Goal: Information Seeking & Learning: Check status

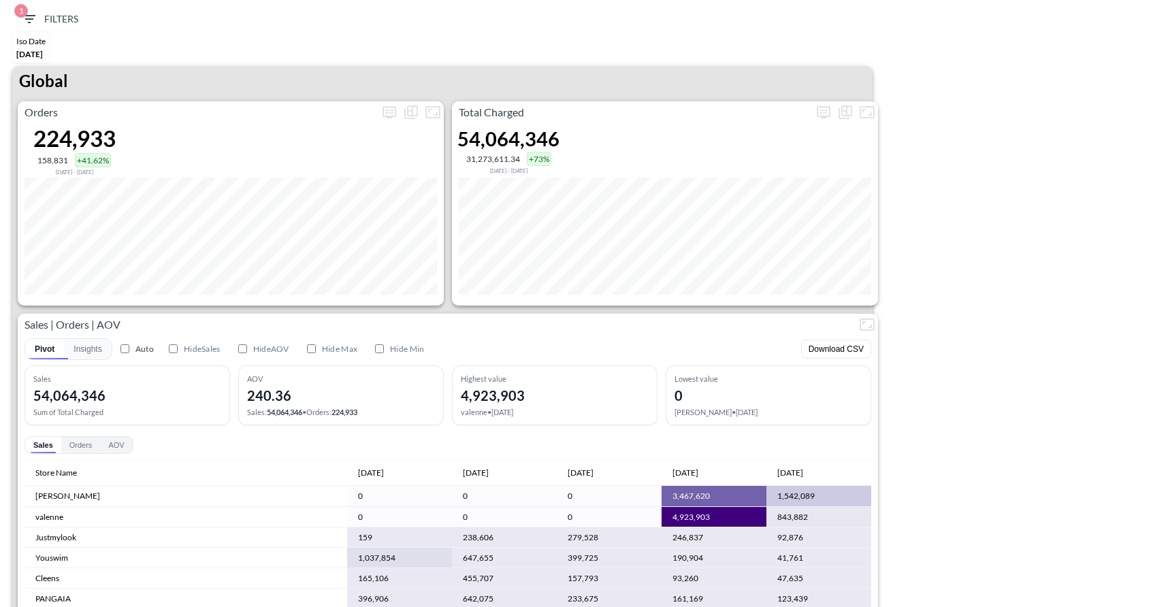
click at [865, 303] on div "Total Charged 54,064,346 31,273,611.34 +73% [DATE] - [DATE]" at bounding box center [665, 203] width 426 height 204
click at [816, 114] on icon "more" at bounding box center [824, 112] width 16 height 16
click at [711, 216] on div at bounding box center [576, 303] width 1153 height 607
click at [823, 107] on icon "more" at bounding box center [824, 112] width 16 height 16
click at [767, 203] on body "BI.P.EYE, Interactive Analytics Dashboards 1 Filters Iso Date [DATE] Global Ord…" at bounding box center [576, 303] width 1153 height 607
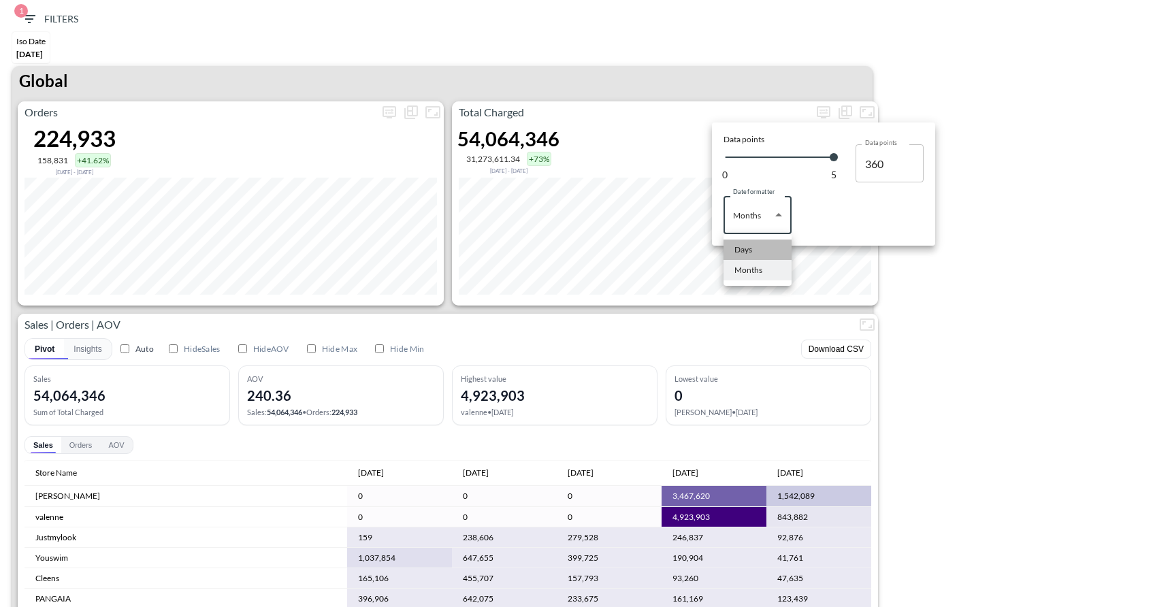
click at [745, 244] on div "Days" at bounding box center [744, 250] width 18 height 12
type input "Days"
type input "133"
click at [910, 292] on div at bounding box center [576, 303] width 1153 height 607
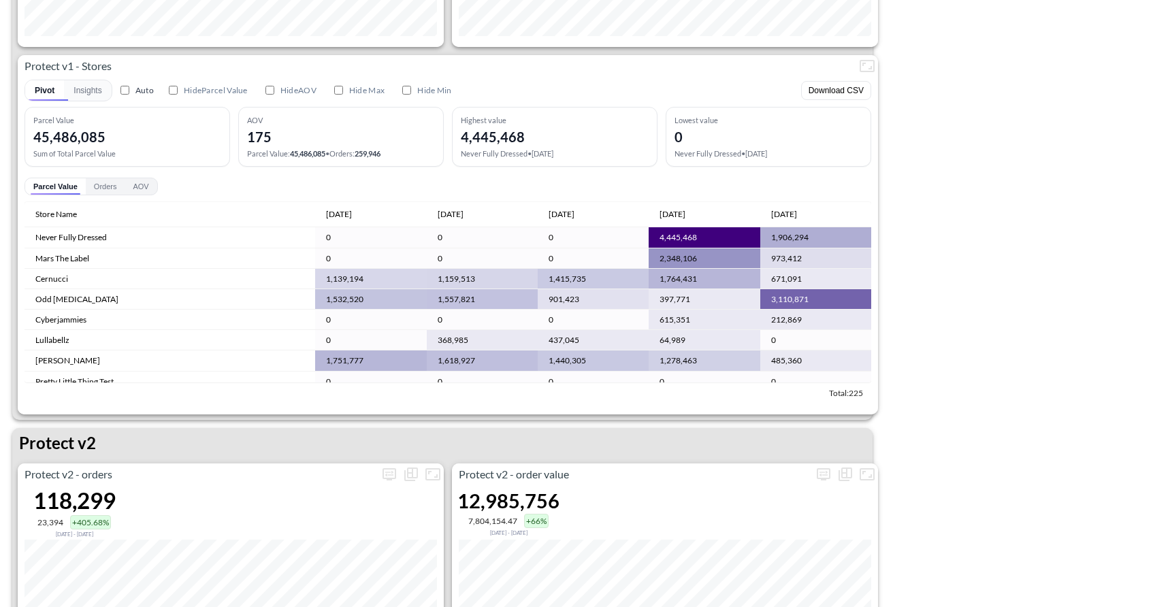
scroll to position [2368, 0]
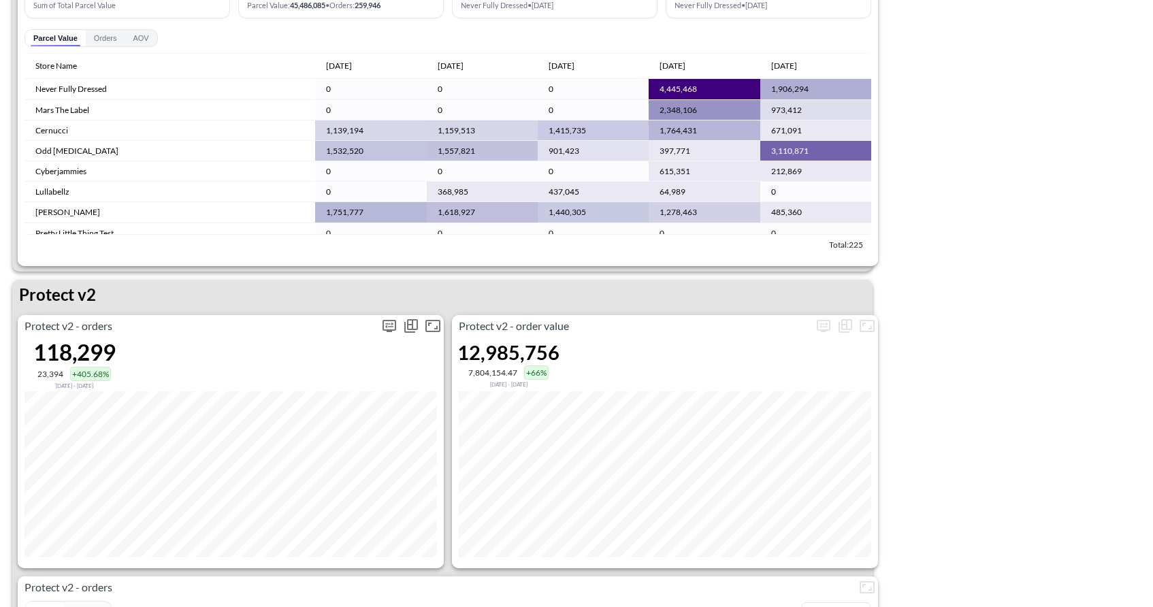
click at [388, 323] on icon "more" at bounding box center [389, 325] width 8 height 5
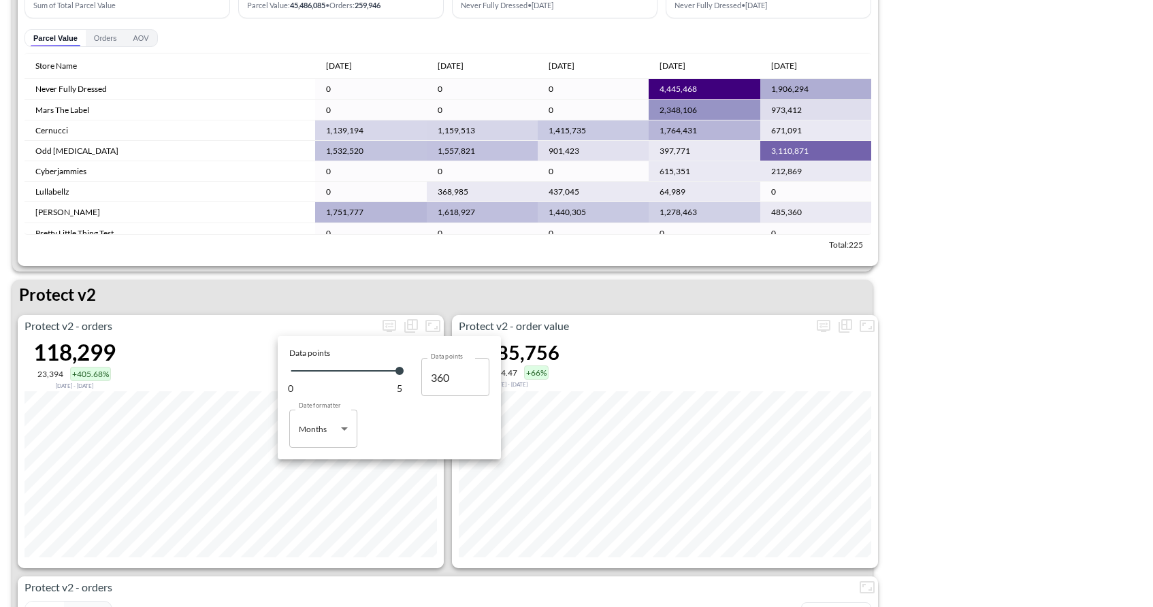
click at [333, 426] on body "BI.P.EYE, Interactive Analytics Dashboards 1 Filters Iso Date [DATE] Global Ord…" at bounding box center [576, 303] width 1153 height 607
click at [312, 458] on div "Days" at bounding box center [309, 464] width 18 height 12
type input "Days"
type input "133"
click at [370, 567] on div at bounding box center [576, 303] width 1153 height 607
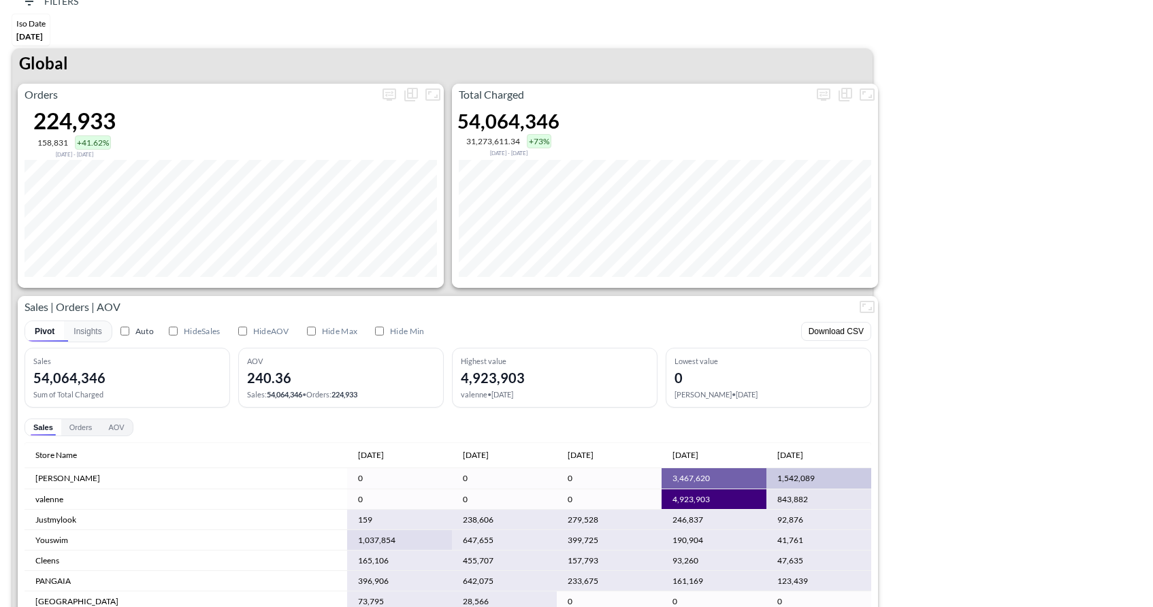
scroll to position [19, 0]
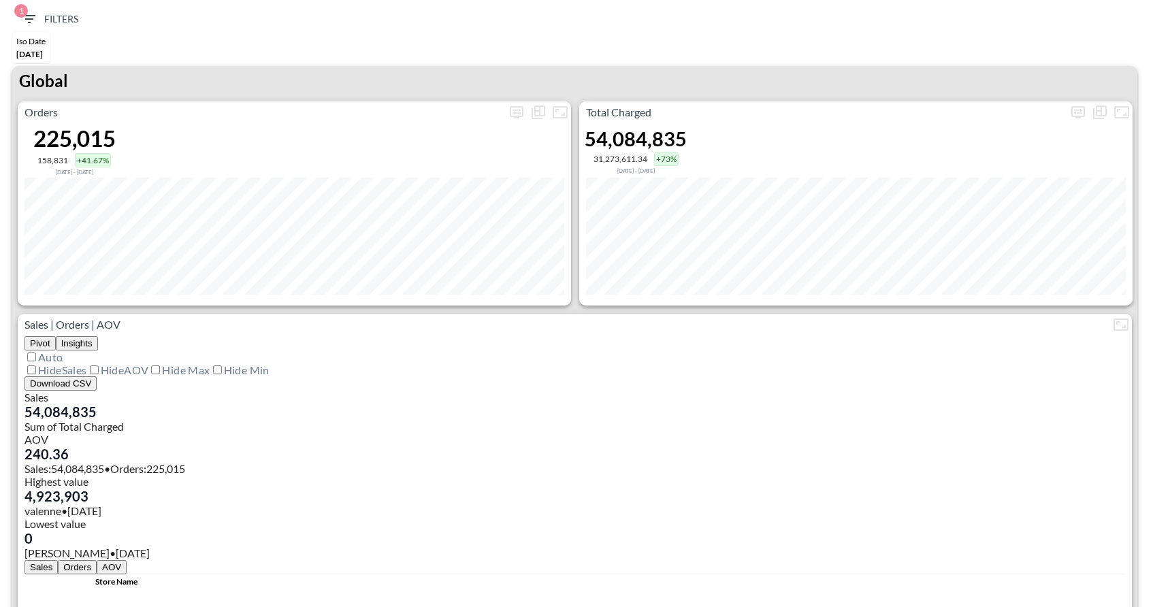
click at [26, 18] on icon "button" at bounding box center [29, 19] width 16 height 16
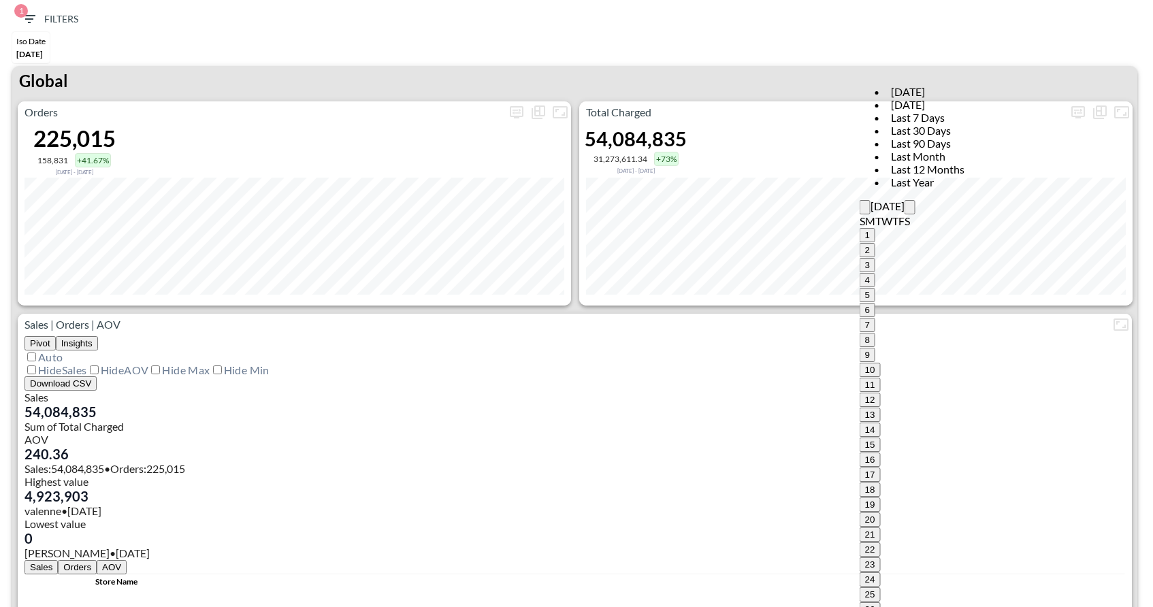
click at [865, 210] on icon "Previous month" at bounding box center [865, 210] width 0 height 0
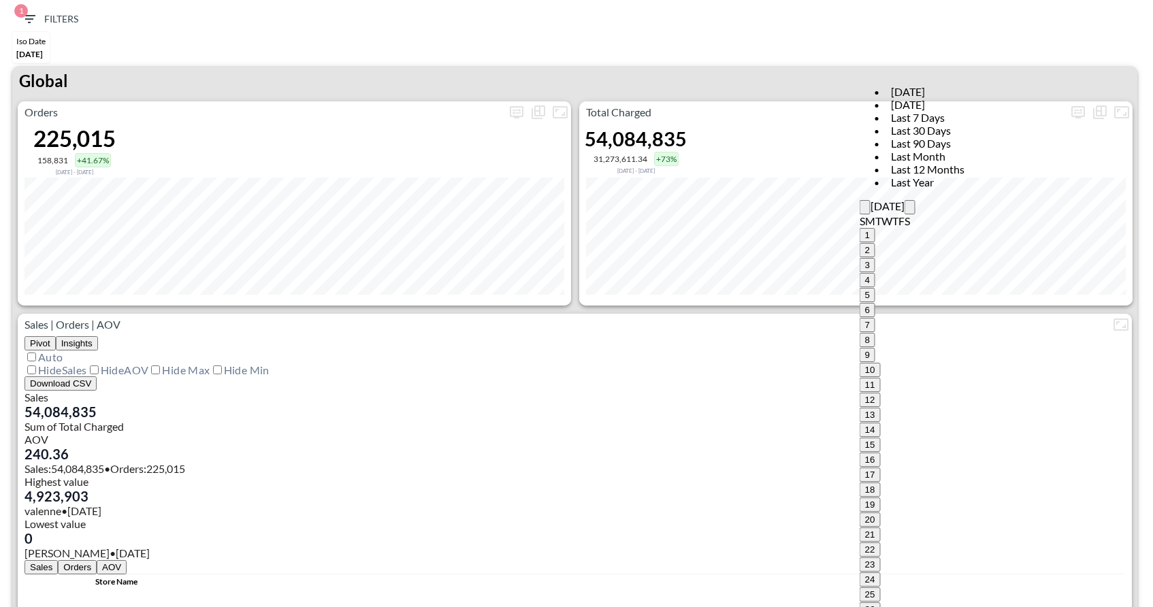
click at [865, 210] on icon "Previous month" at bounding box center [865, 210] width 0 height 0
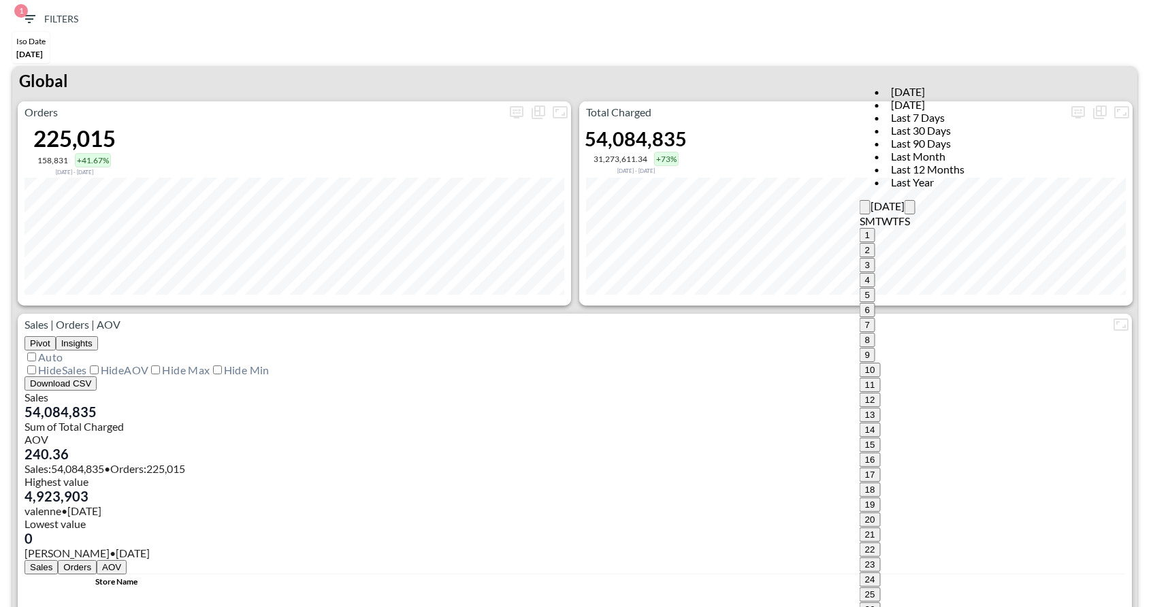
type input "2024-10-01"
type input "YYYY-MM-DD"
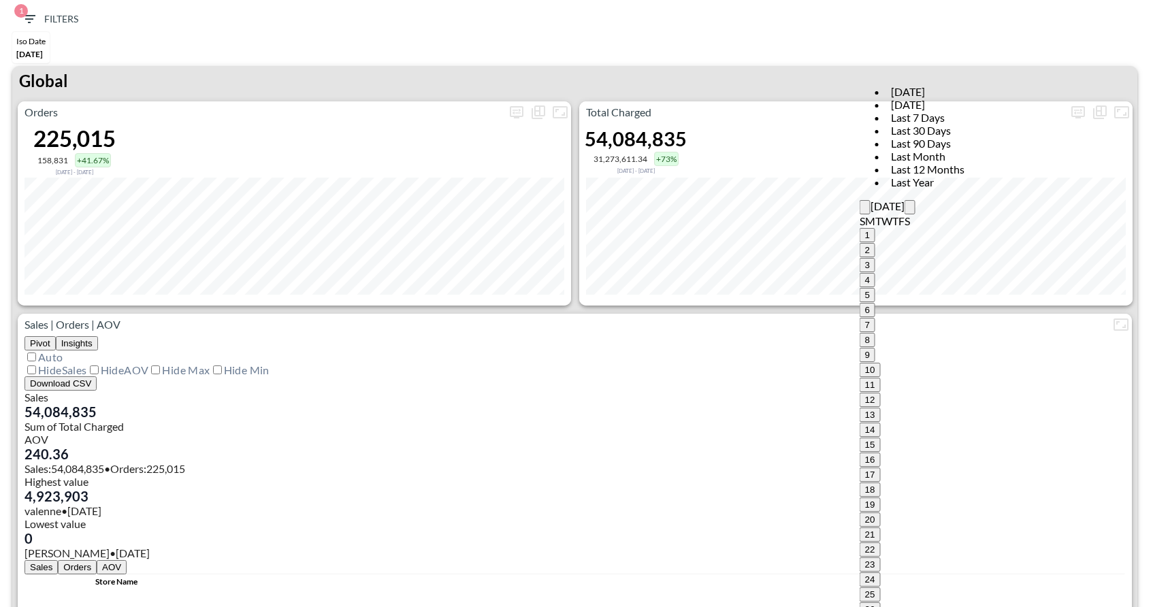
type input "YYYY-MM-DD"
type input "2024-11-30"
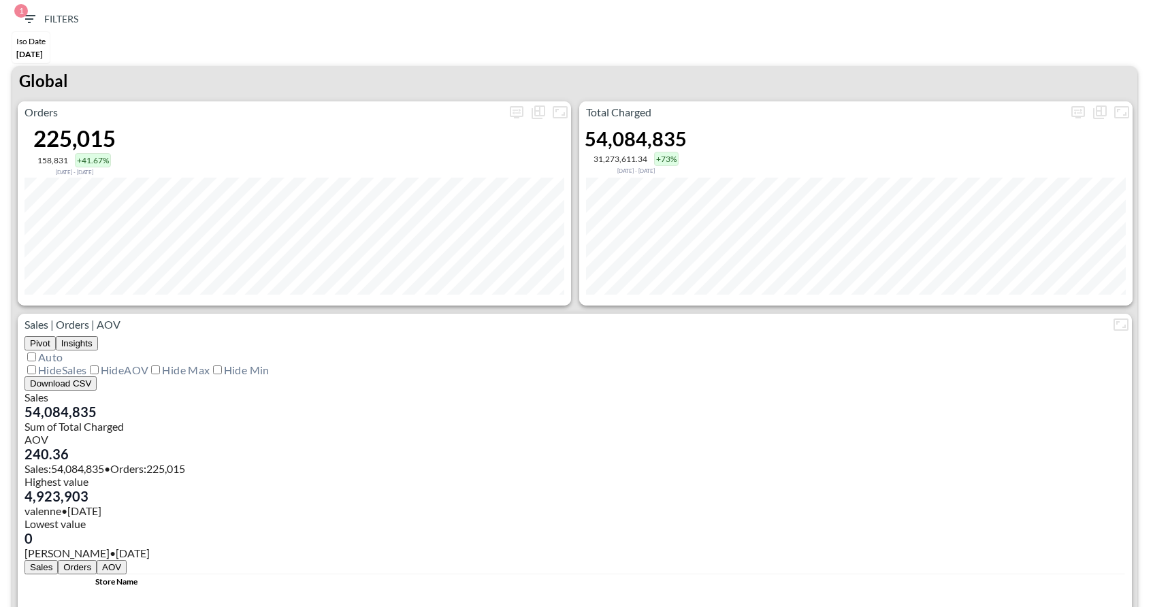
click at [43, 17] on span "1 Filters" at bounding box center [49, 19] width 57 height 17
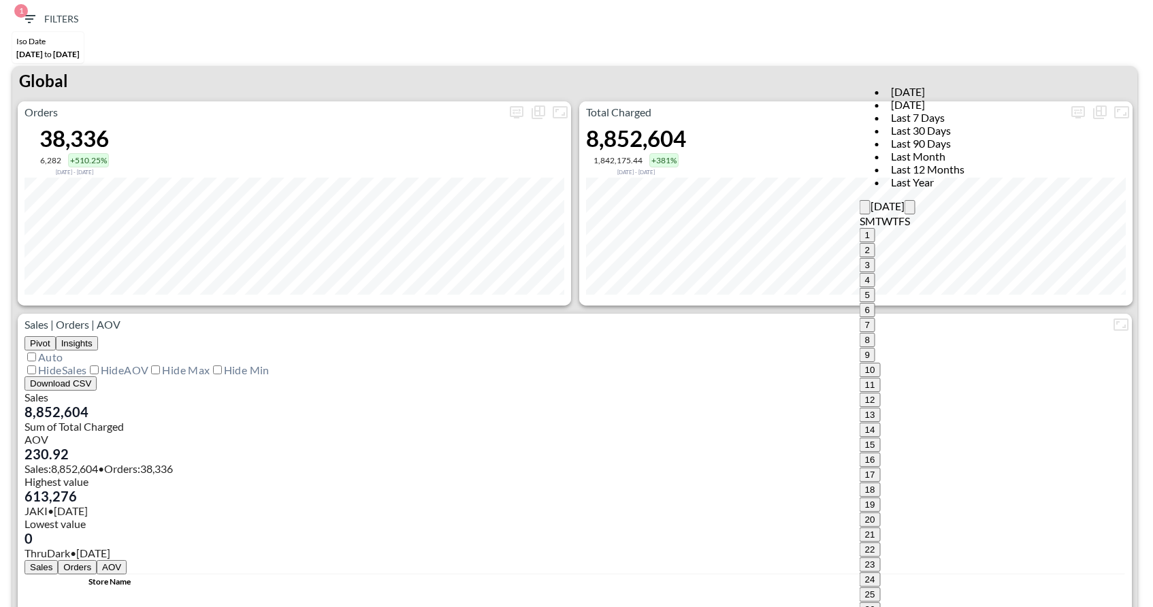
click at [720, 607] on div at bounding box center [576, 607] width 1153 height 0
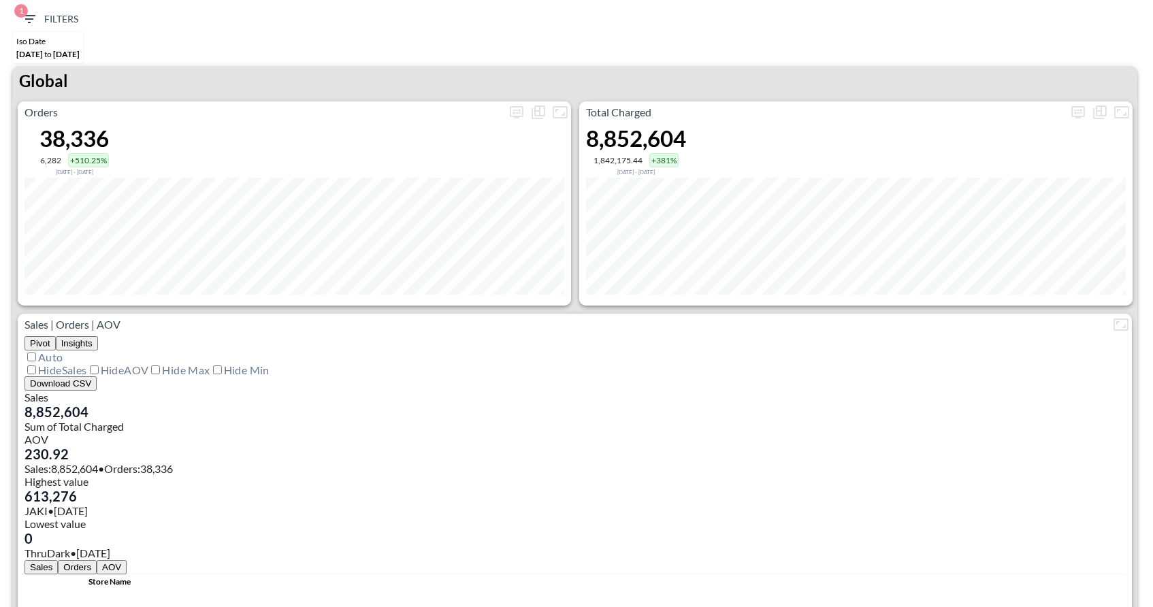
click at [514, 607] on div at bounding box center [576, 607] width 1153 height 0
click at [517, 101] on button "more" at bounding box center [517, 112] width 22 height 22
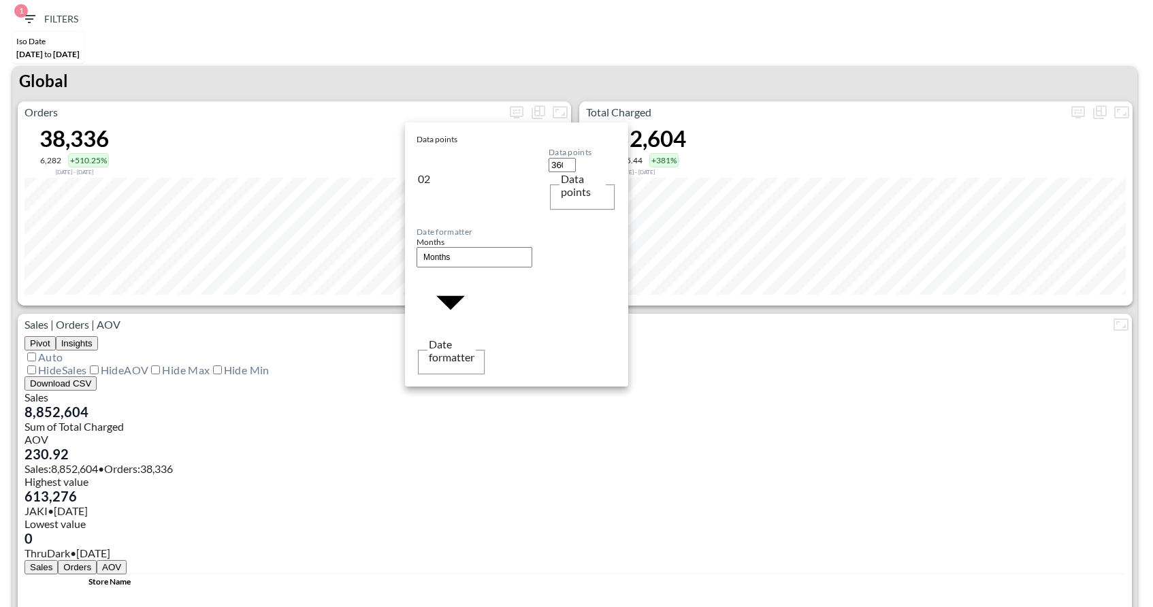
click at [474, 212] on body "BI.P.EYE, Interactive Analytics Dashboards 1 Filters Iso Date Oct 01, 2024 to N…" at bounding box center [576, 303] width 1153 height 607
click at [446, 252] on li "Days" at bounding box center [451, 250] width 68 height 20
type input "Days"
type input "61"
click at [543, 44] on div at bounding box center [576, 303] width 1153 height 607
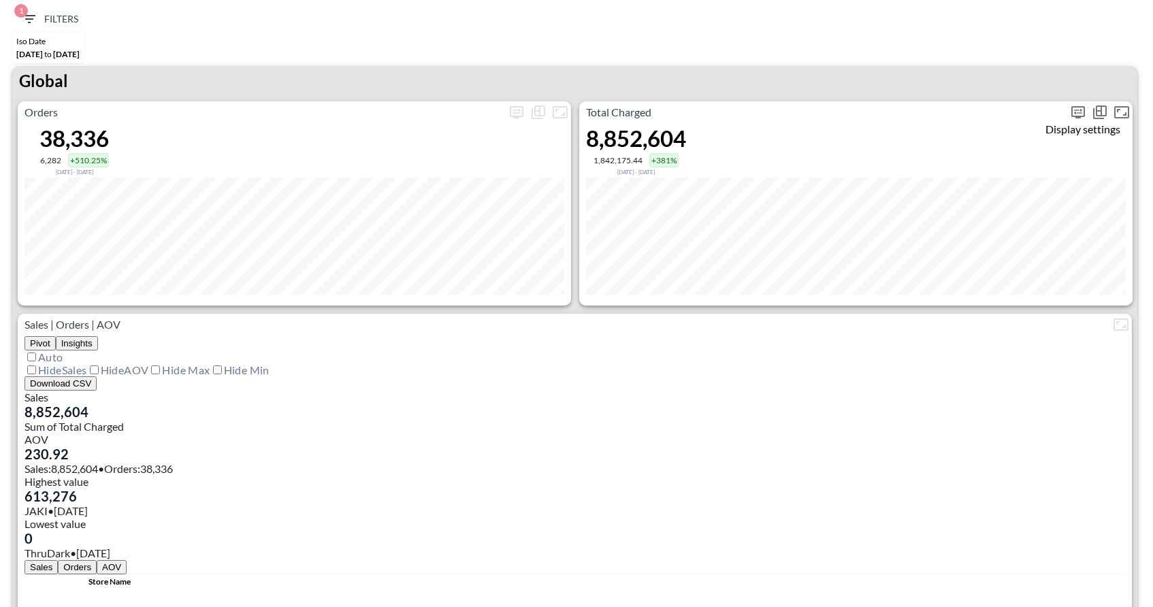
click at [1079, 113] on icon "more" at bounding box center [1078, 112] width 16 height 16
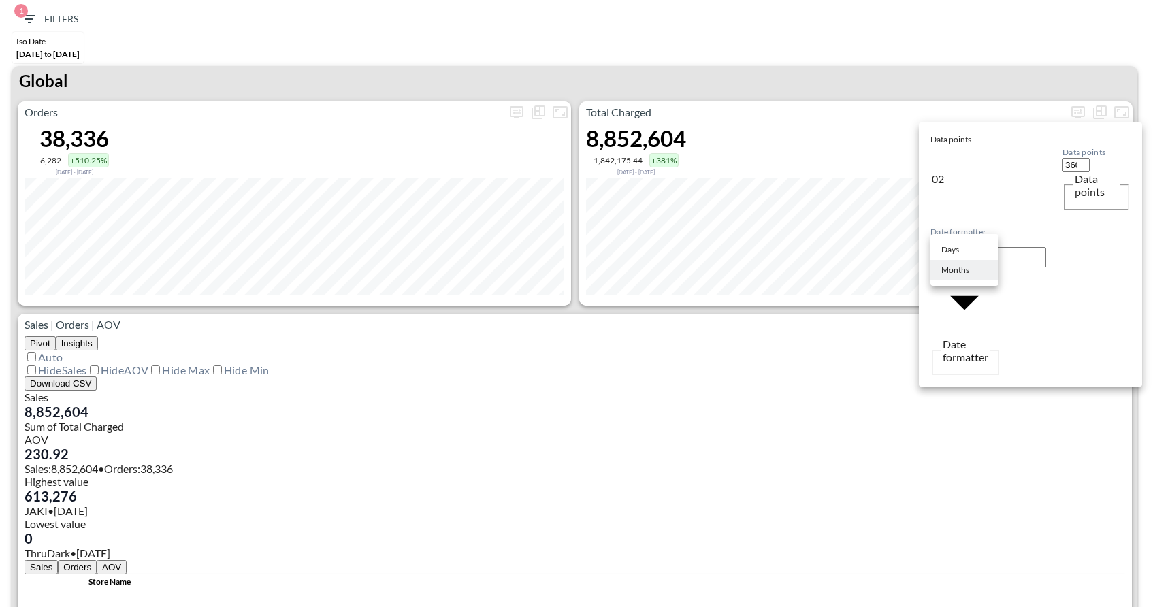
click at [982, 217] on body "BI.P.EYE, Interactive Analytics Dashboards 1 Filters Iso Date Oct 01, 2024 to N…" at bounding box center [576, 303] width 1153 height 607
click at [964, 250] on li "Days" at bounding box center [965, 250] width 68 height 20
type input "Days"
type input "61"
click at [863, 68] on div at bounding box center [576, 303] width 1153 height 607
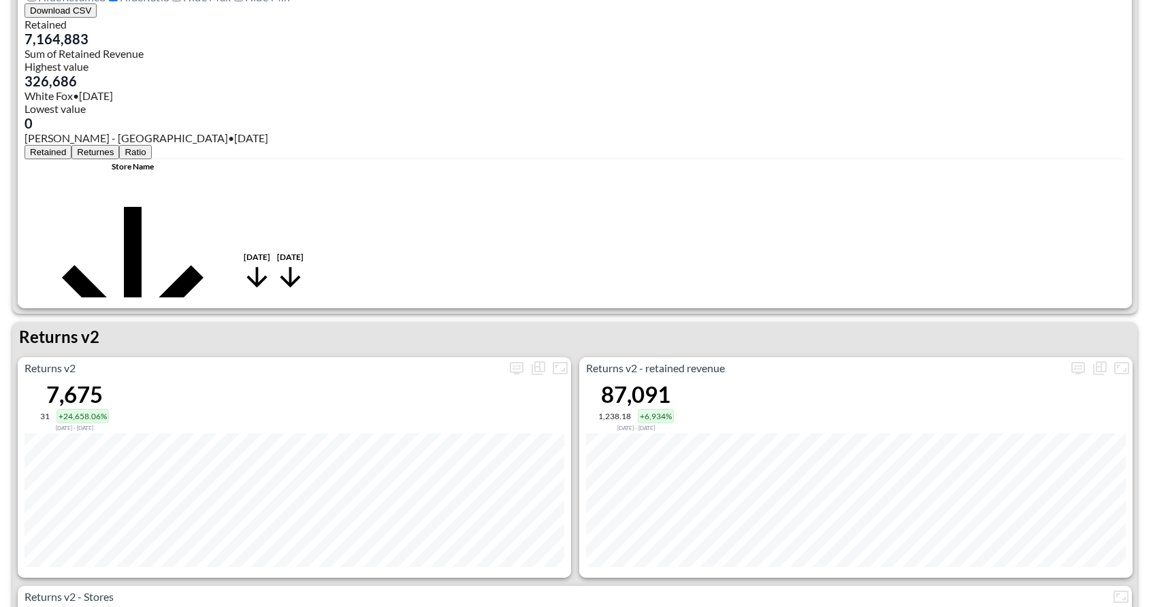
scroll to position [1160, 0]
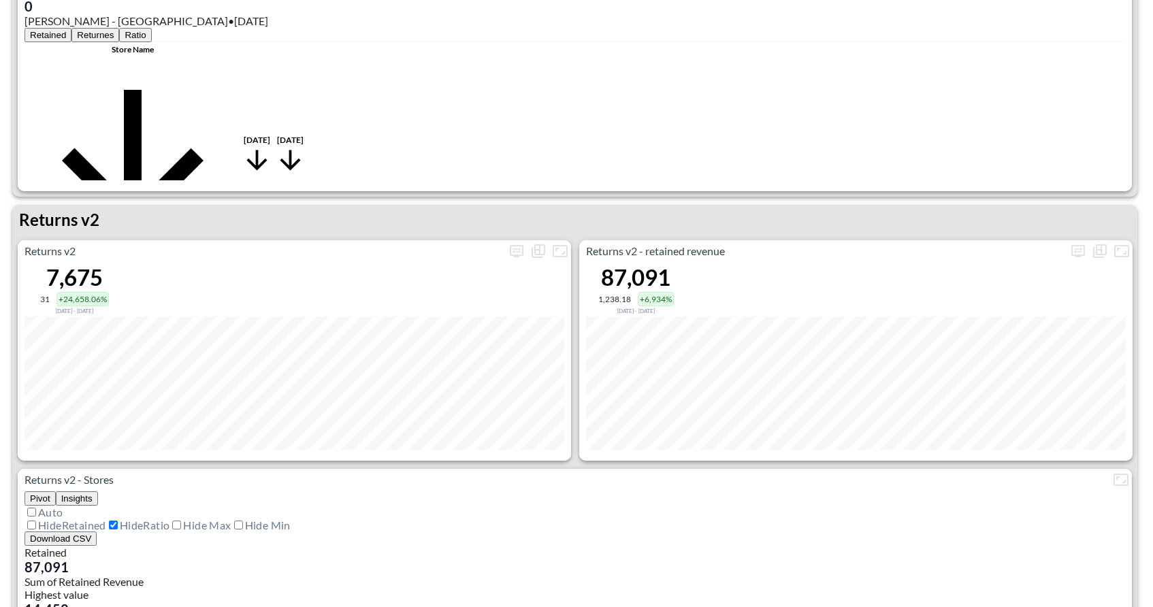
click at [679, 459] on div "Returns v2 - retained revenue 87,091 1,238.18 +6,934% Aug 01, 2024 - Oct 01, 20…" at bounding box center [856, 350] width 554 height 221
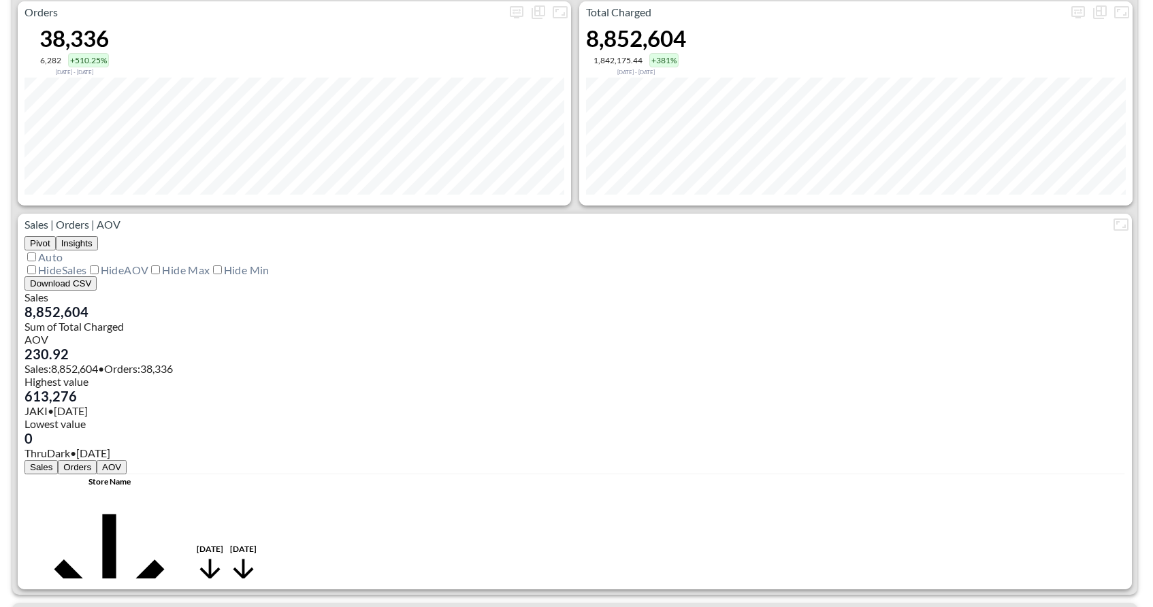
scroll to position [0, 0]
